Goal: Task Accomplishment & Management: Manage account settings

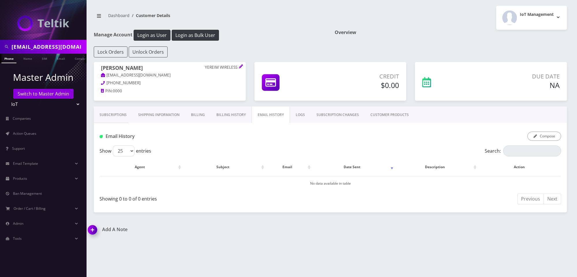
click at [48, 40] on div "shgy9700@gmail.com" at bounding box center [43, 47] width 87 height 14
click at [49, 49] on input "shgy9700@gmail.com" at bounding box center [49, 46] width 74 height 11
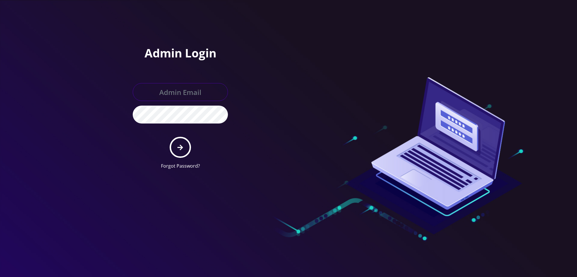
type input "boris@teltik.com"
click at [189, 159] on form "boris@teltik.com Forgot Password?" at bounding box center [180, 126] width 95 height 86
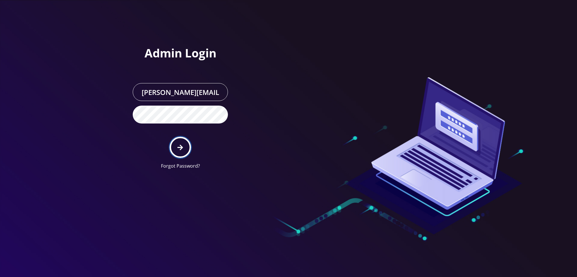
click at [181, 144] on icon "submit" at bounding box center [180, 147] width 5 height 6
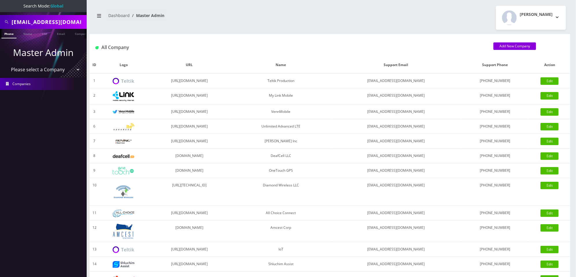
click at [41, 25] on input "shgy9700@gmail.com" at bounding box center [49, 21] width 74 height 11
type input "j"
type input "c"
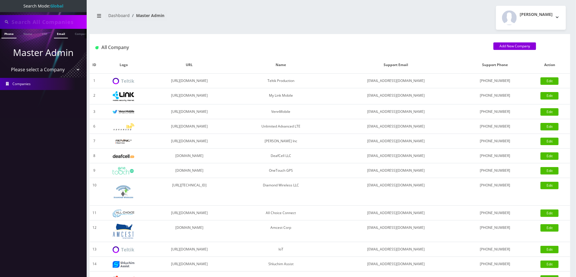
paste input "[PERSON_NAME]"
type input "[PERSON_NAME]"
click at [29, 36] on link "Name" at bounding box center [27, 34] width 14 height 10
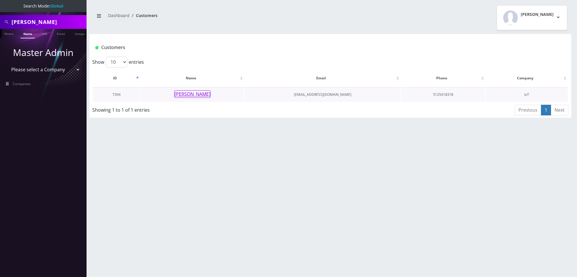
click at [187, 96] on button "[PERSON_NAME]" at bounding box center [192, 94] width 36 height 8
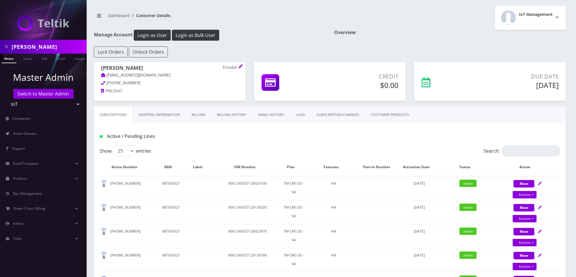
click at [229, 115] on link "Billing History" at bounding box center [231, 115] width 41 height 17
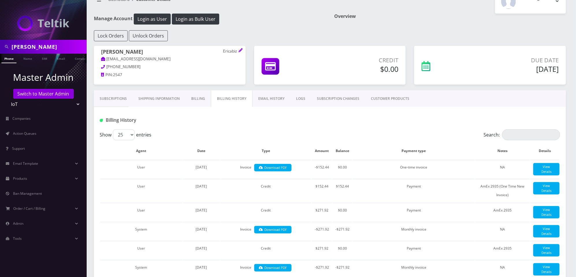
scroll to position [18, 0]
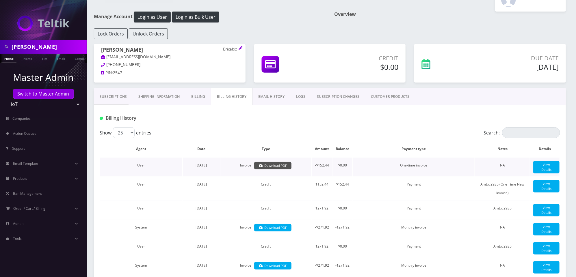
click at [281, 164] on link "Download PDF" at bounding box center [272, 166] width 37 height 8
click at [377, 95] on link "CUSTOMER PRODUCTS" at bounding box center [390, 96] width 50 height 17
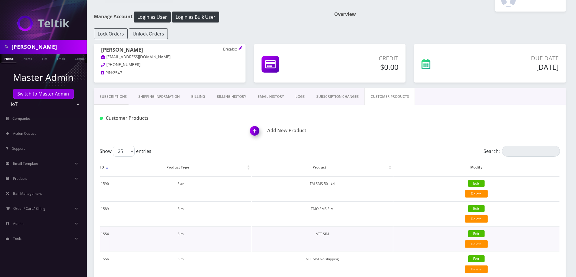
click at [476, 235] on link "Edit" at bounding box center [476, 233] width 16 height 7
select select "3"
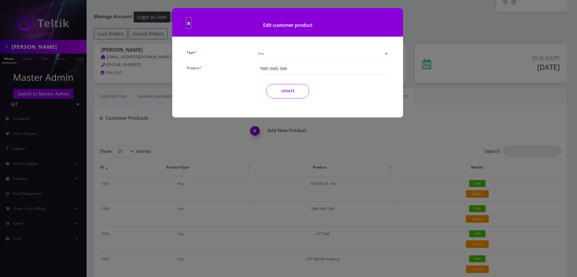
click at [188, 21] on span "×" at bounding box center [189, 23] width 4 height 10
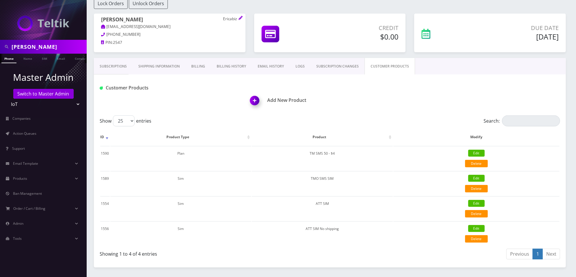
scroll to position [49, 0]
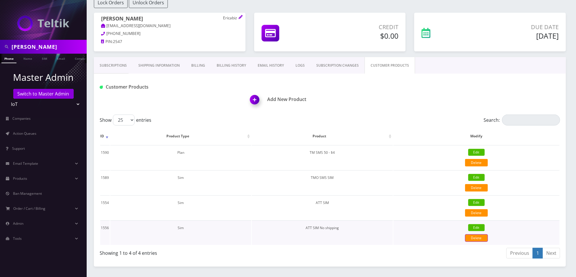
click at [473, 236] on link "Delete" at bounding box center [476, 238] width 23 height 8
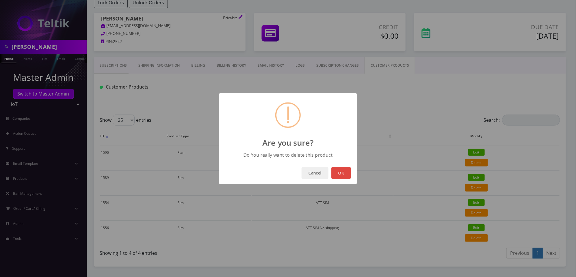
click at [343, 175] on button "OK" at bounding box center [341, 173] width 20 height 12
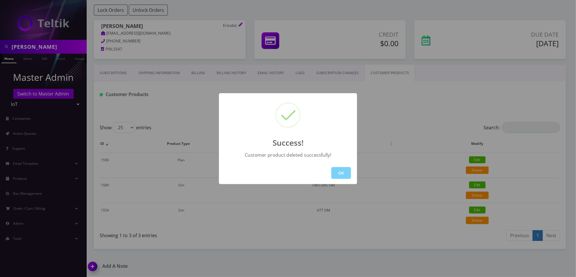
scroll to position [40, 0]
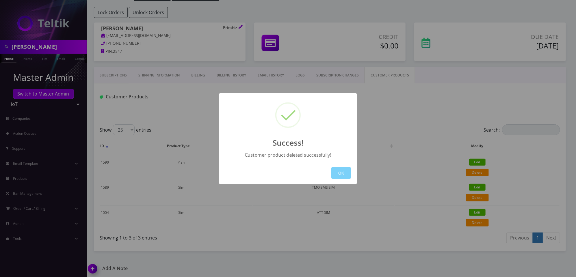
click at [480, 221] on div "Success! Customer product deleted successfully! OK" at bounding box center [288, 138] width 576 height 277
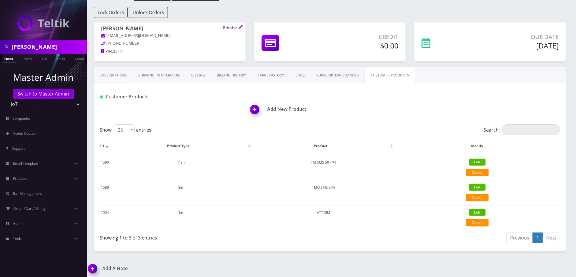
click at [480, 221] on link "Delete" at bounding box center [477, 223] width 23 height 8
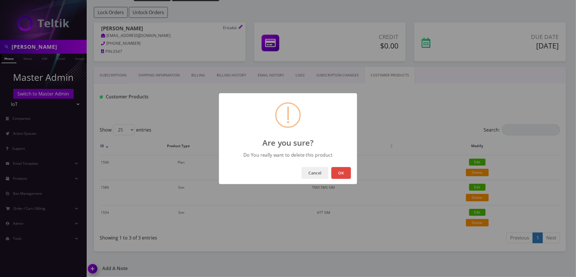
click at [349, 173] on button "OK" at bounding box center [341, 173] width 20 height 12
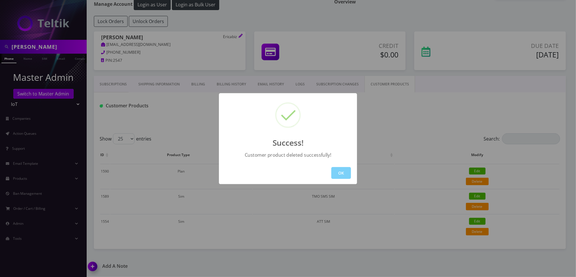
scroll to position [15, 0]
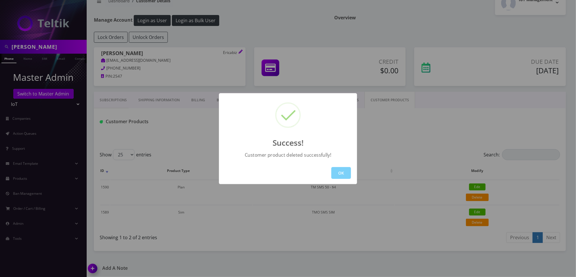
click at [389, 155] on div "Success! Customer product deleted successfully! OK" at bounding box center [288, 138] width 576 height 277
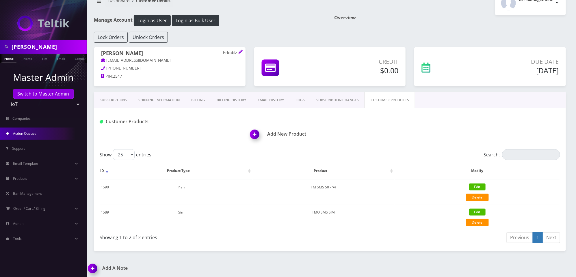
click at [55, 136] on link "Action Queues" at bounding box center [43, 134] width 87 height 12
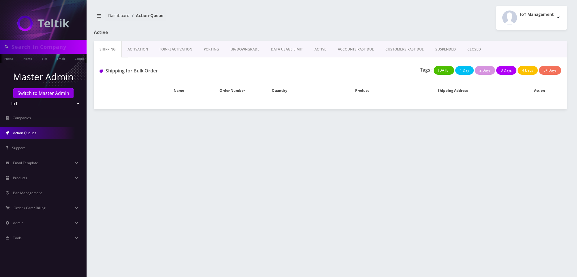
type input "[PERSON_NAME]"
